Goal: Information Seeking & Learning: Learn about a topic

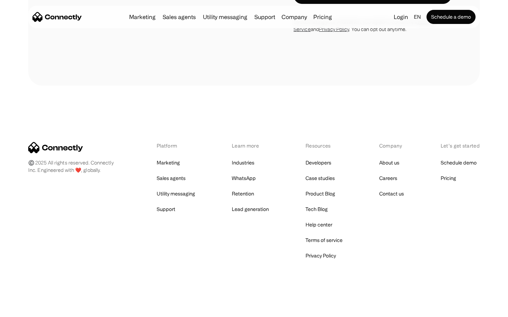
scroll to position [2290, 0]
